Goal: Information Seeking & Learning: Check status

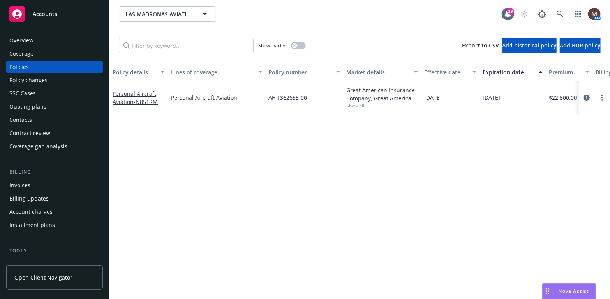
click at [46, 12] on span "Accounts" at bounding box center [45, 14] width 25 height 6
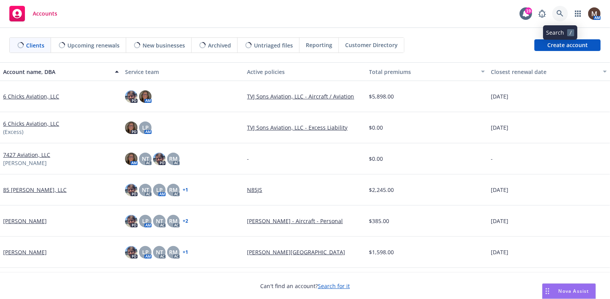
click at [558, 10] on link at bounding box center [560, 14] width 16 height 16
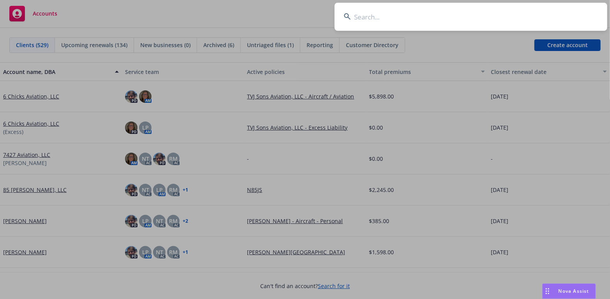
click at [370, 15] on input at bounding box center [471, 17] width 273 height 28
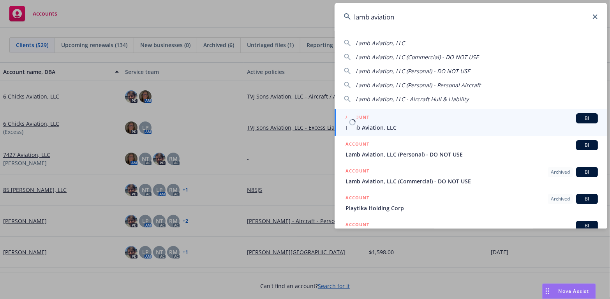
type input "lamb aviation"
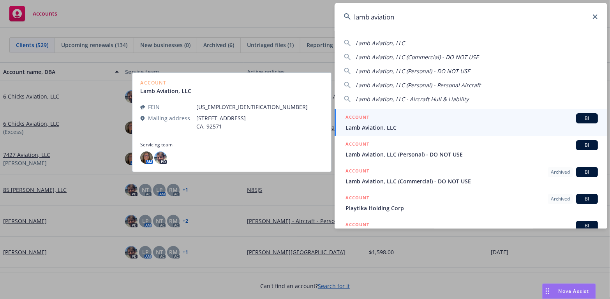
click at [360, 125] on span "Lamb Aviation, LLC" at bounding box center [471, 127] width 252 height 8
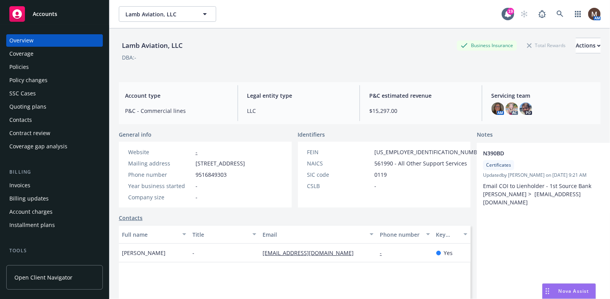
click at [26, 68] on div "Policies" at bounding box center [18, 67] width 19 height 12
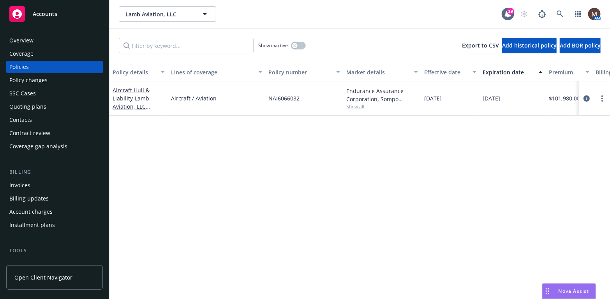
click at [43, 188] on div "Invoices" at bounding box center [54, 185] width 90 height 12
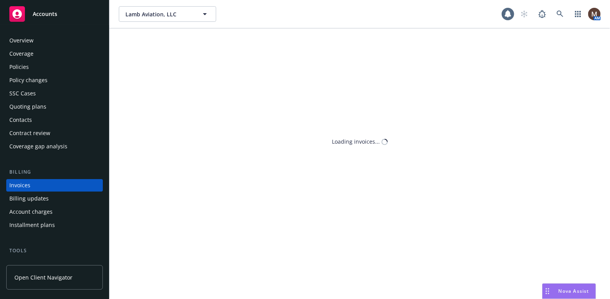
scroll to position [23, 0]
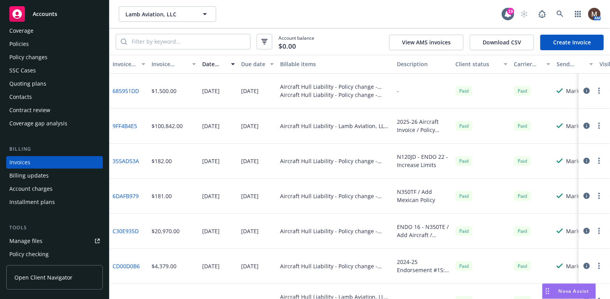
click at [126, 124] on link "9FF4B4E5" at bounding box center [125, 126] width 25 height 8
click at [127, 230] on link "C30E935D" at bounding box center [126, 231] width 26 height 8
click at [129, 88] on link "685951DD" at bounding box center [126, 91] width 26 height 8
